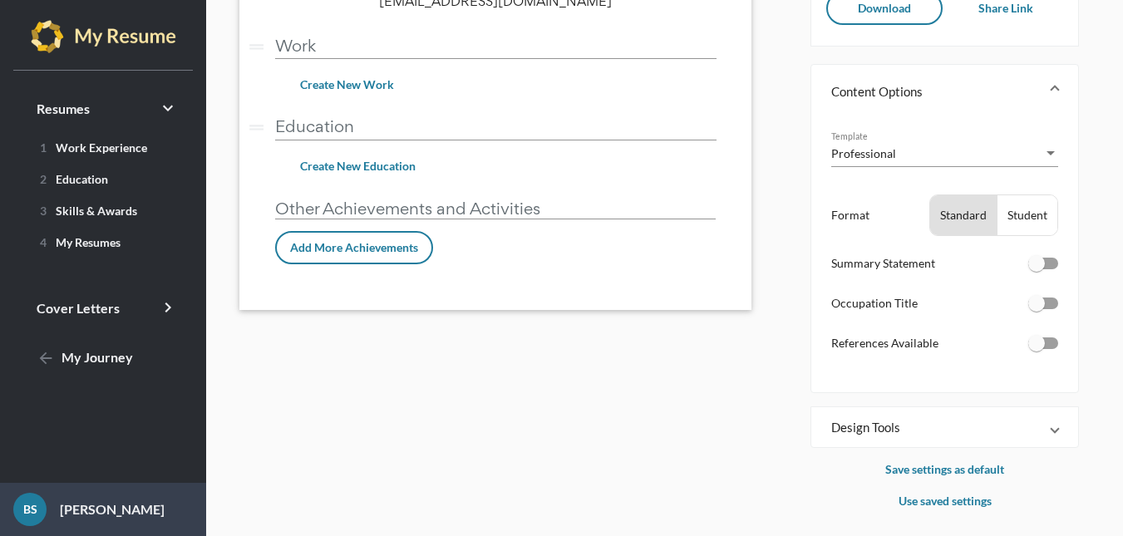
scroll to position [179, 0]
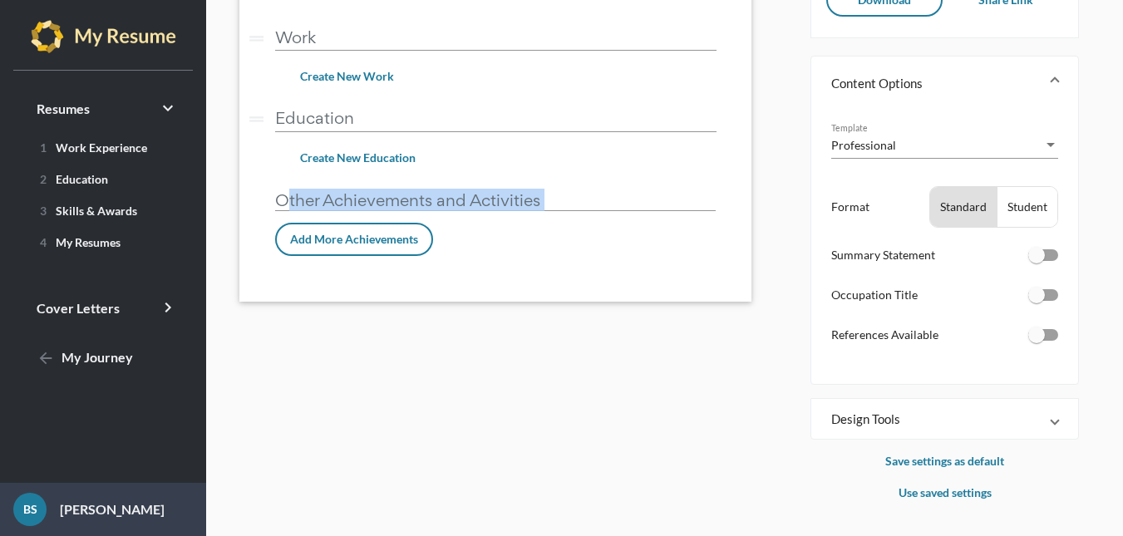
drag, startPoint x: 348, startPoint y: 163, endPoint x: 432, endPoint y: 400, distance: 251.1
click at [432, 400] on div "My Resume Resume Name [PERSON_NAME] edit [EMAIL_ADDRESS][DOMAIN_NAME] drag_hand…" at bounding box center [519, 174] width 584 height 658
drag, startPoint x: 432, startPoint y: 400, endPoint x: 423, endPoint y: 385, distance: 17.1
click at [423, 385] on div "My Resume Resume Name [PERSON_NAME] edit [EMAIL_ADDRESS][DOMAIN_NAME] drag_hand…" at bounding box center [519, 174] width 584 height 658
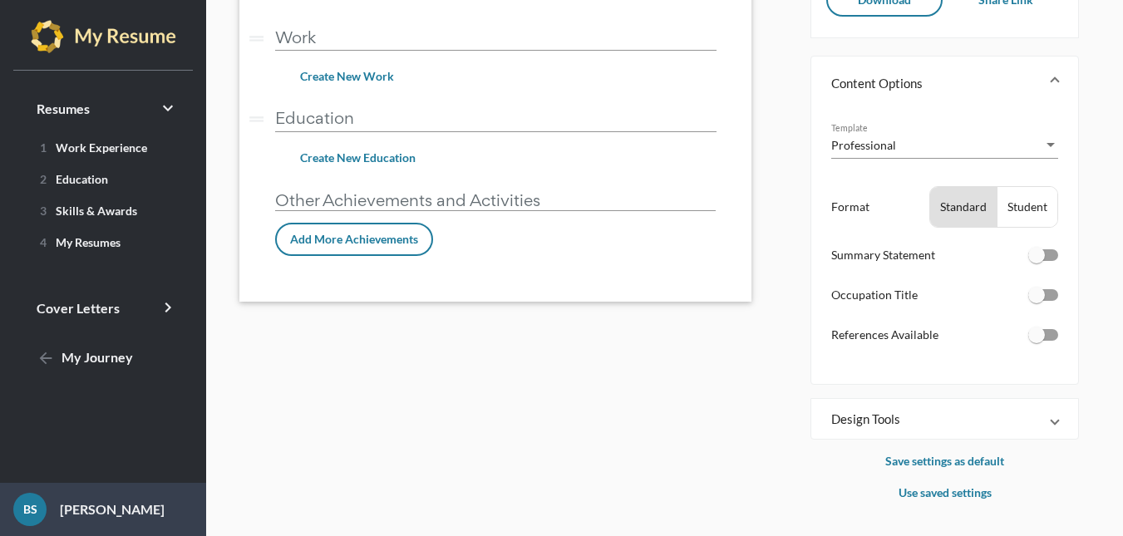
click at [423, 385] on div "My Resume Resume Name [PERSON_NAME] edit [EMAIL_ADDRESS][DOMAIN_NAME] drag_hand…" at bounding box center [519, 174] width 584 height 658
click at [564, 190] on p "Other Achievements and Activities" at bounding box center [495, 200] width 441 height 21
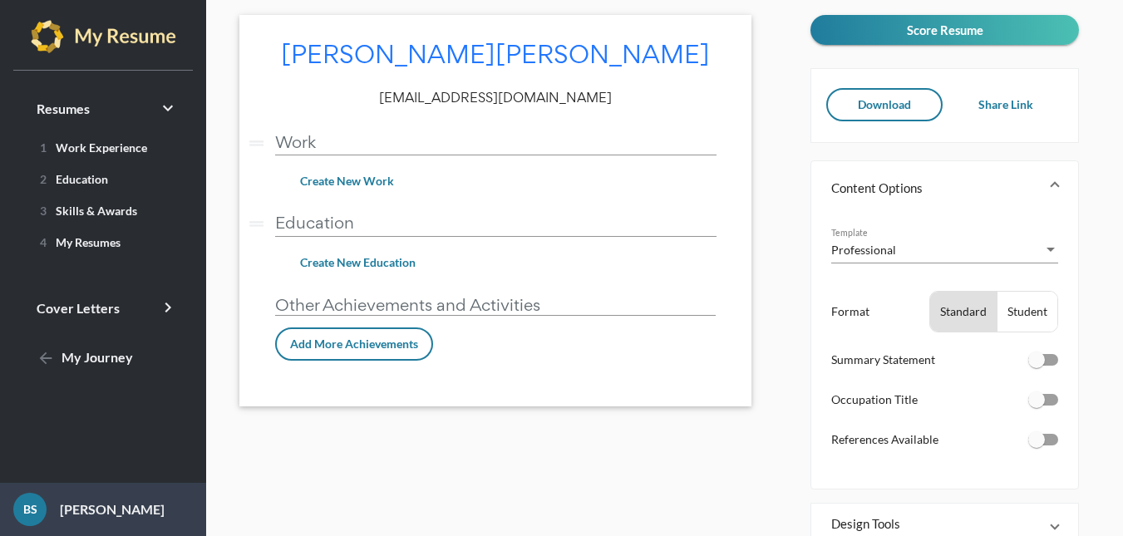
scroll to position [73, 0]
click at [377, 175] on span "Create New Work" at bounding box center [347, 182] width 94 height 14
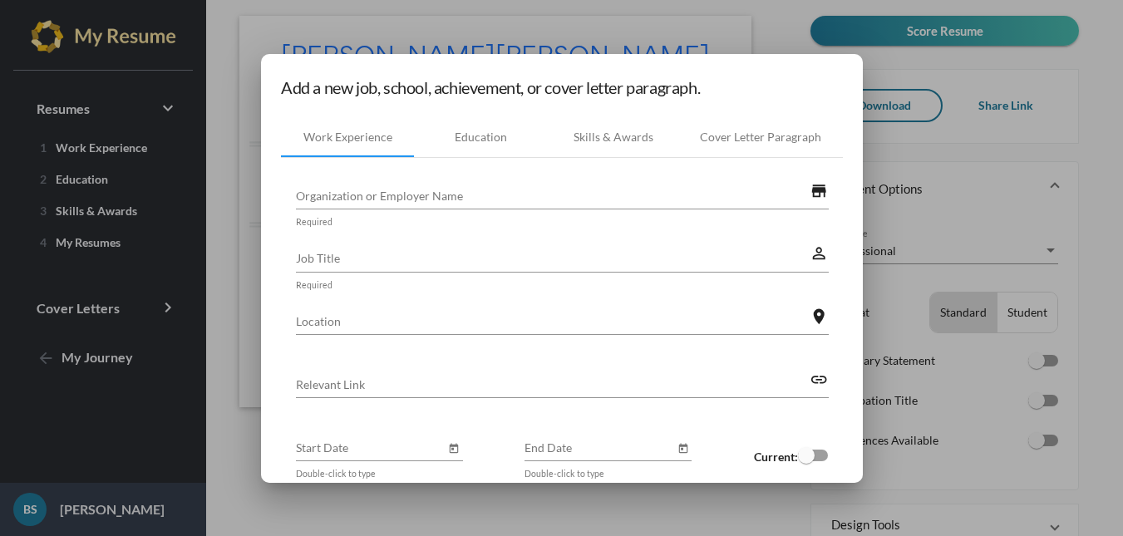
scroll to position [0, 0]
